Goal: Task Accomplishment & Management: Manage account settings

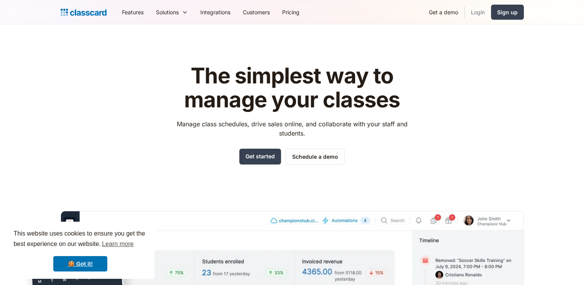
click at [479, 9] on link "Login" at bounding box center [477, 11] width 26 height 17
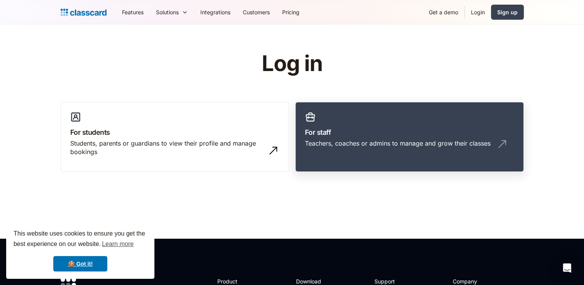
click at [370, 142] on div "Teachers, coaches or admins to manage and grow their classes" at bounding box center [398, 143] width 186 height 8
